Goal: Task Accomplishment & Management: Manage account settings

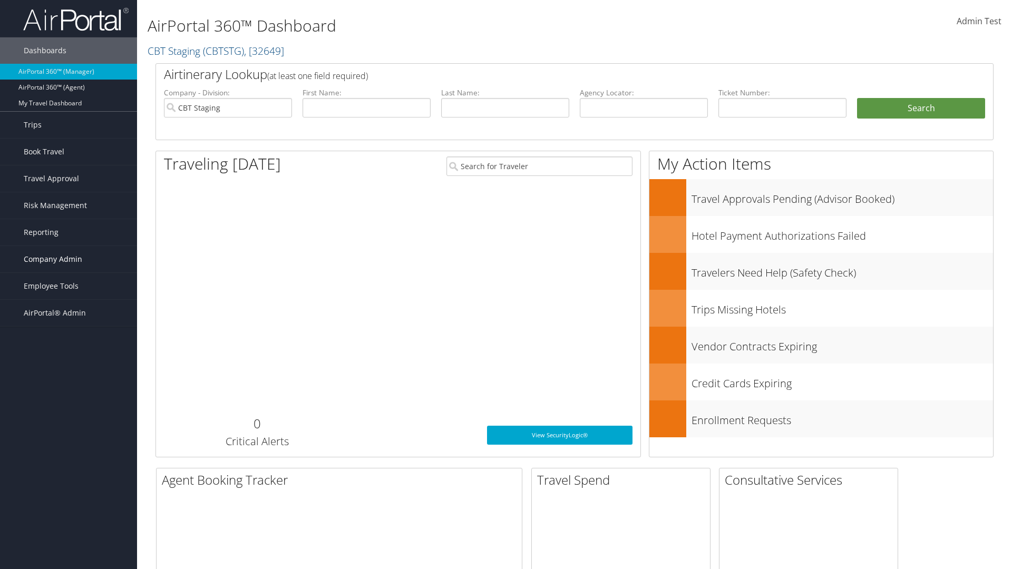
click at [69, 259] on span "Company Admin" at bounding box center [53, 259] width 59 height 26
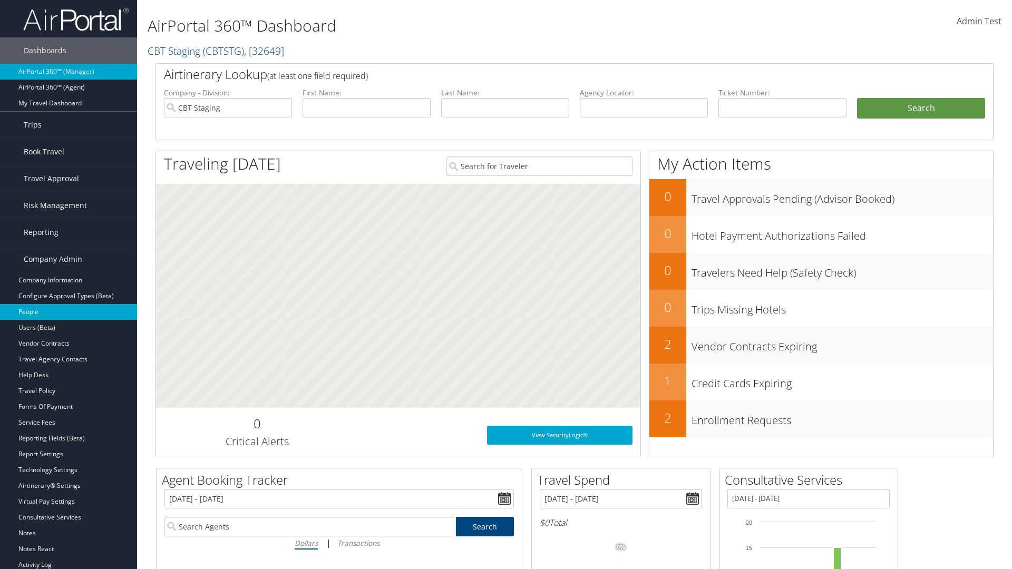
click at [69, 312] on link "People" at bounding box center [68, 312] width 137 height 16
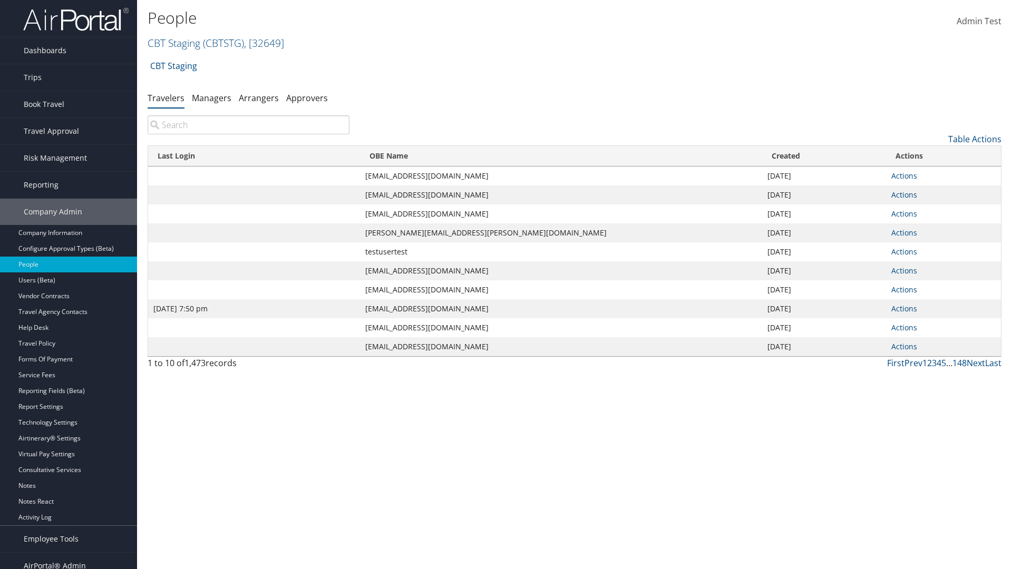
click at [248, 125] on input "search" at bounding box center [249, 124] width 202 height 19
type input "[DATE] 7:50 pm"
